Goal: Contribute content: Add original content to the website for others to see

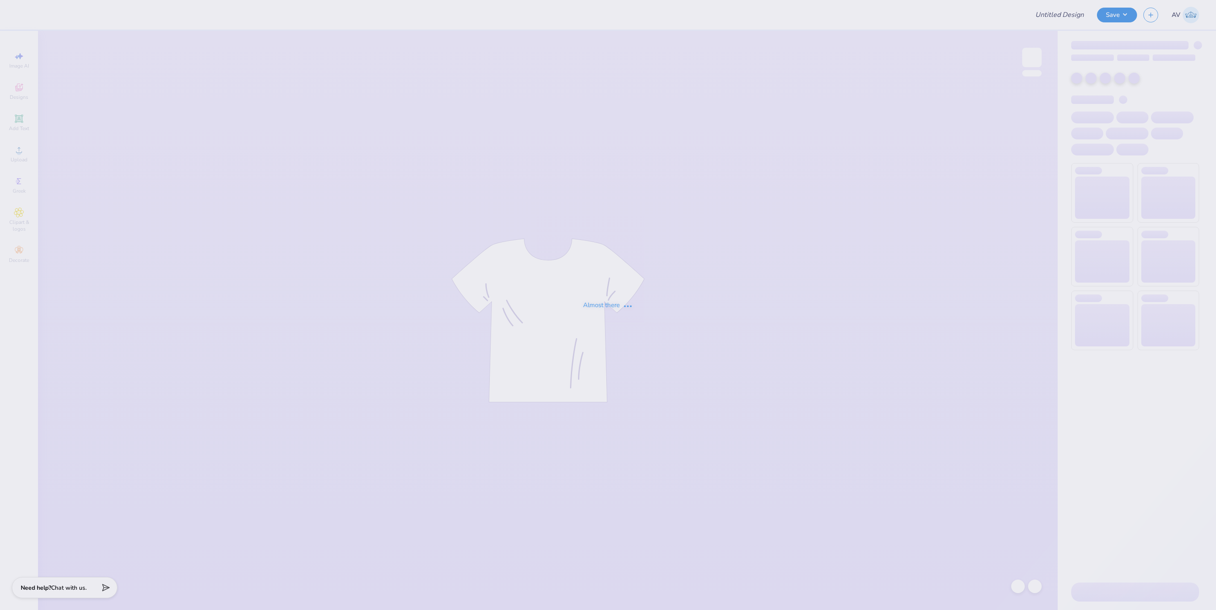
type input "KKG Parent's Weekend"
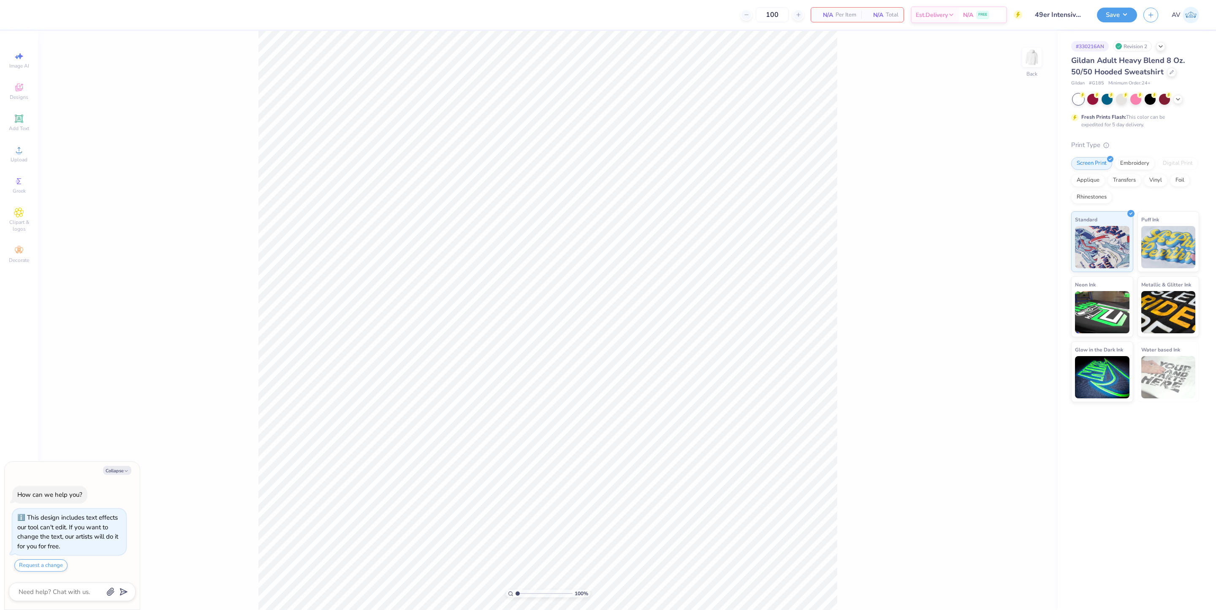
type textarea "x"
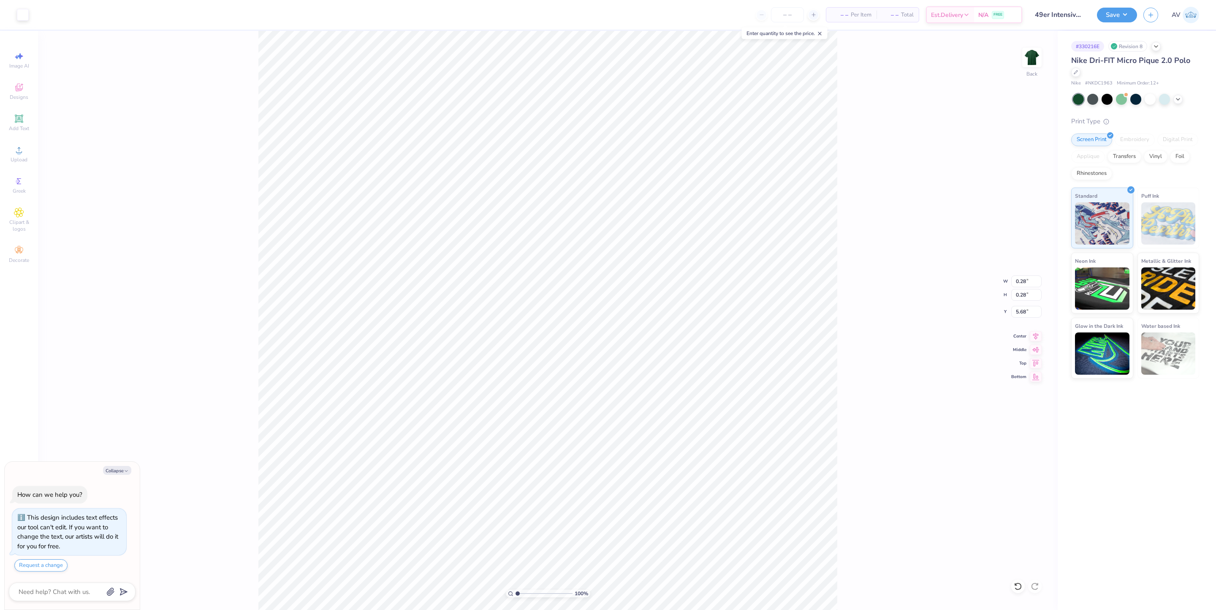
type textarea "x"
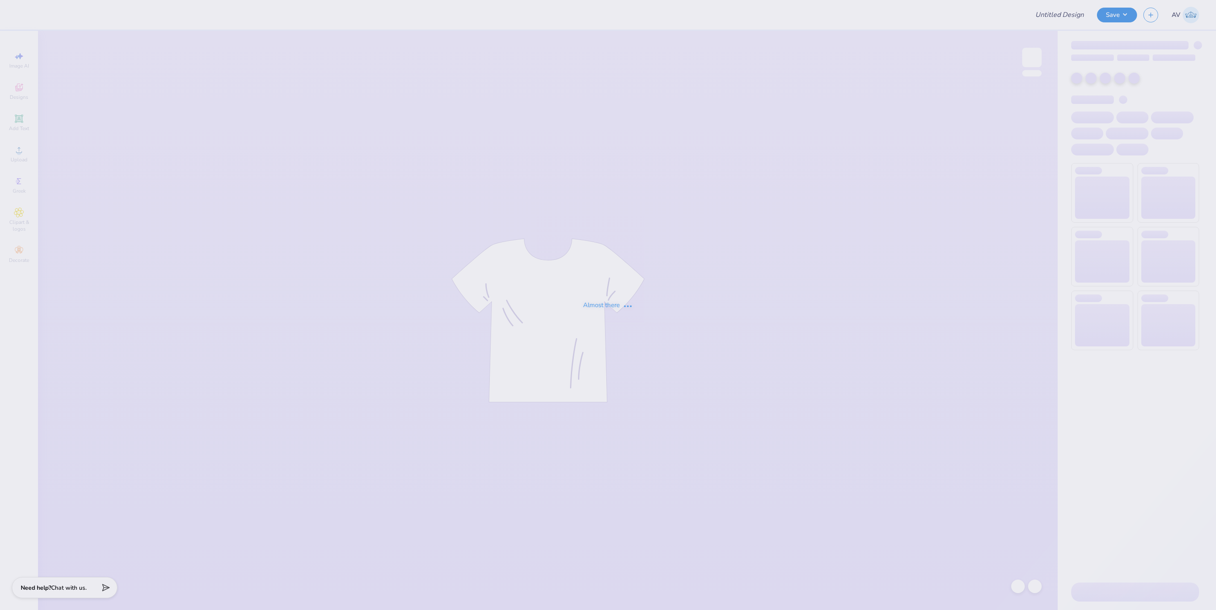
type input "Estelle Cole : Georgia Institute of Technology"
type input "Pike Rush Shirts 2025"
type input "APhi Fall 2025"
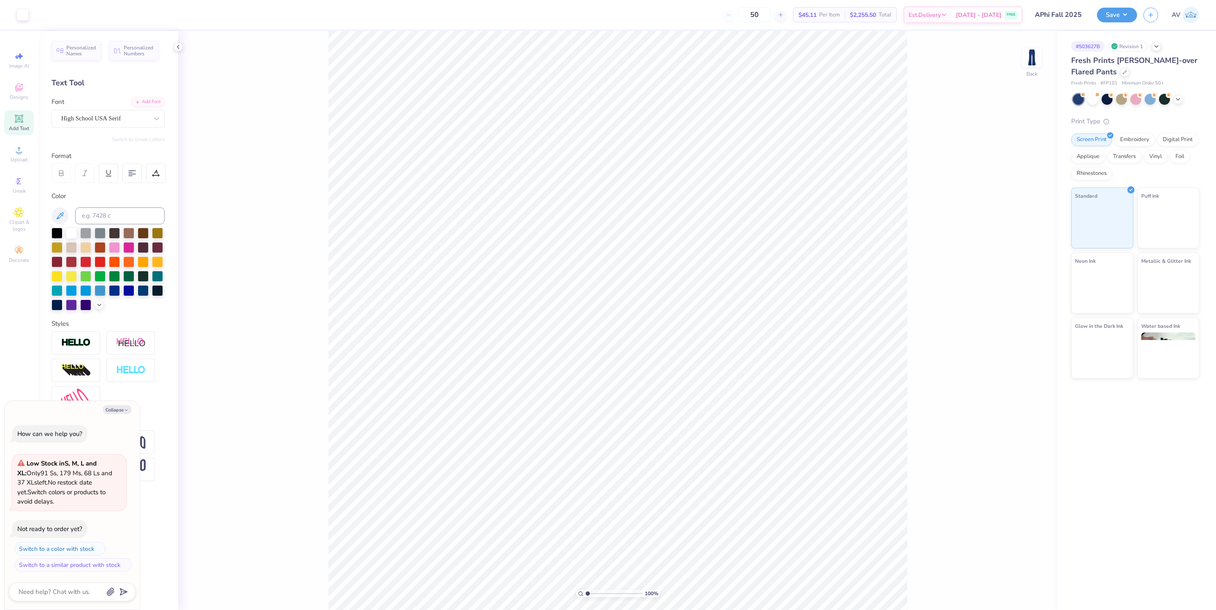
type textarea "x"
